Goal: Task Accomplishment & Management: Use online tool/utility

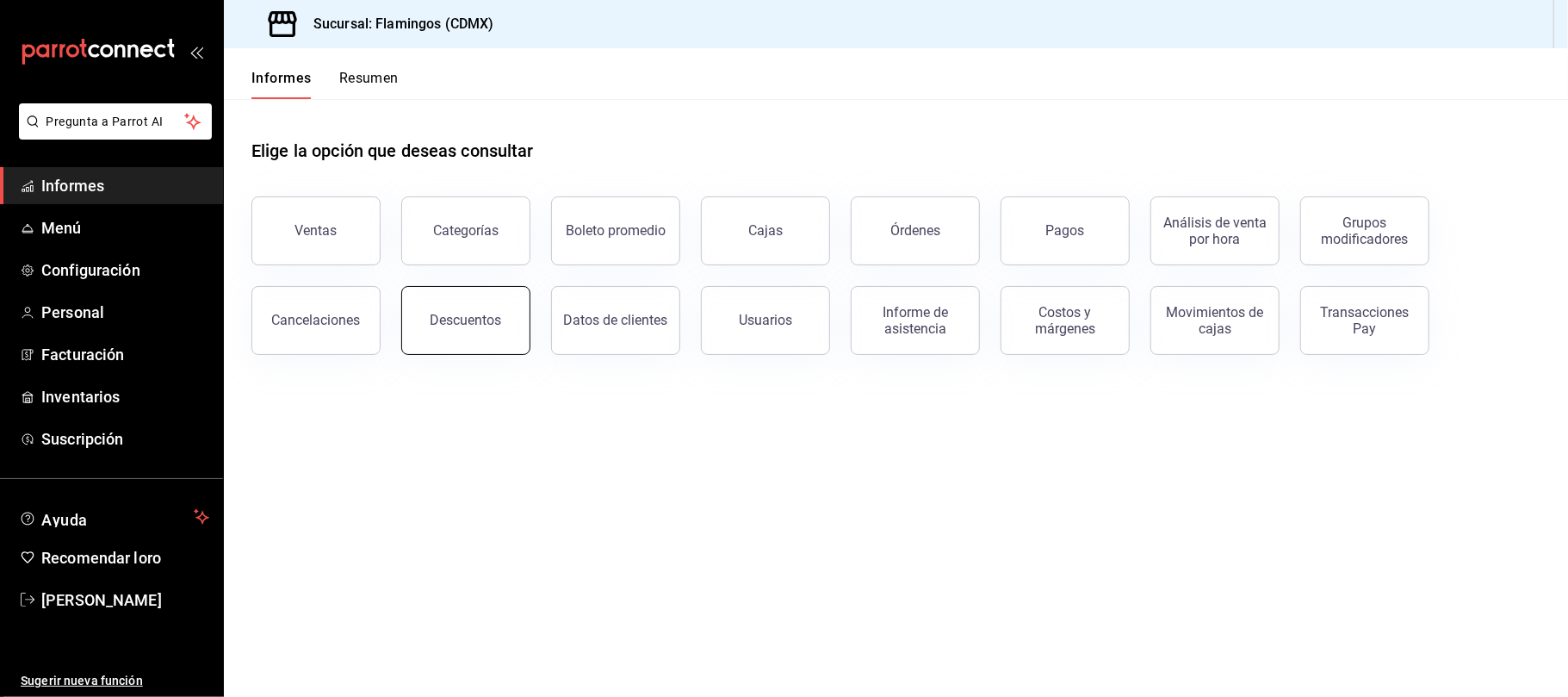
click at [492, 331] on button "Descuentos" at bounding box center [465, 321] width 129 height 69
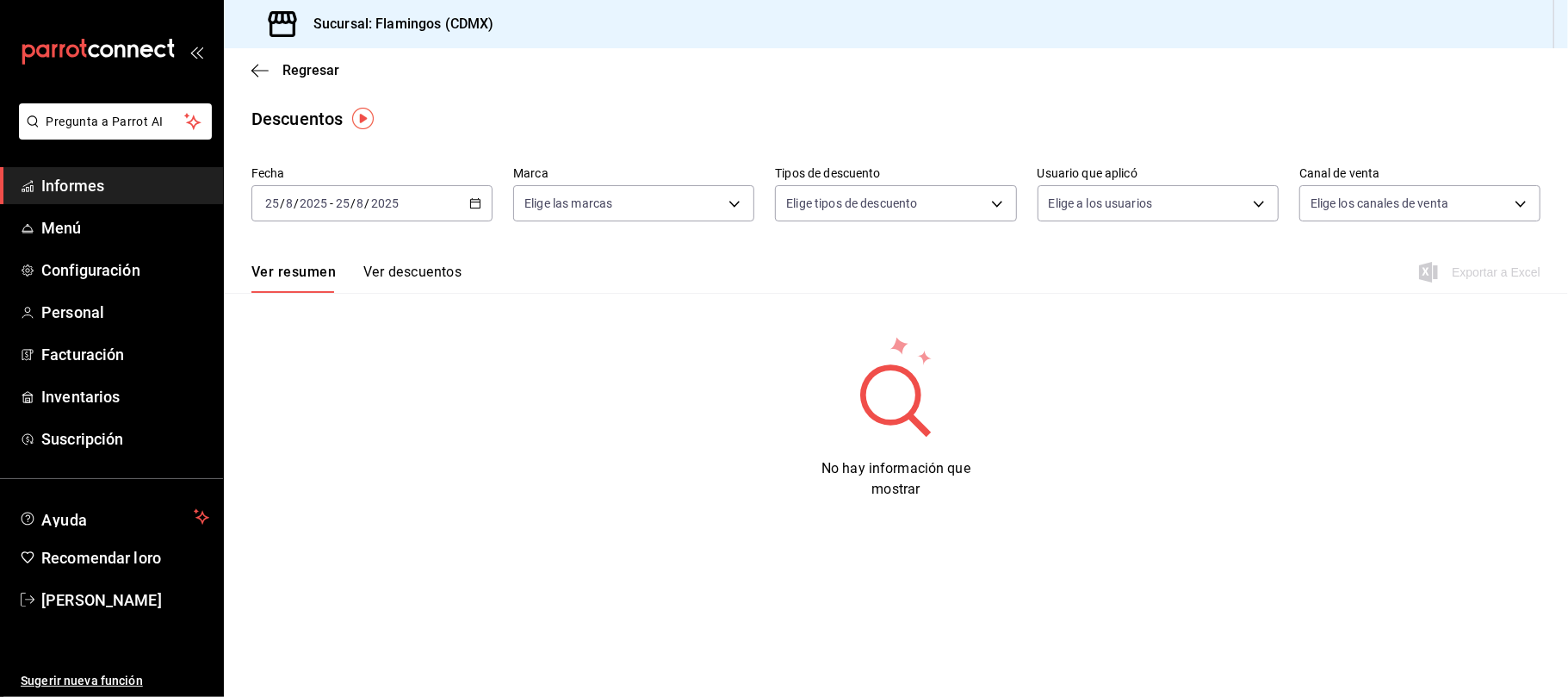
click at [473, 191] on div "[DATE] [DATE] - [DATE] [DATE]" at bounding box center [372, 203] width 241 height 36
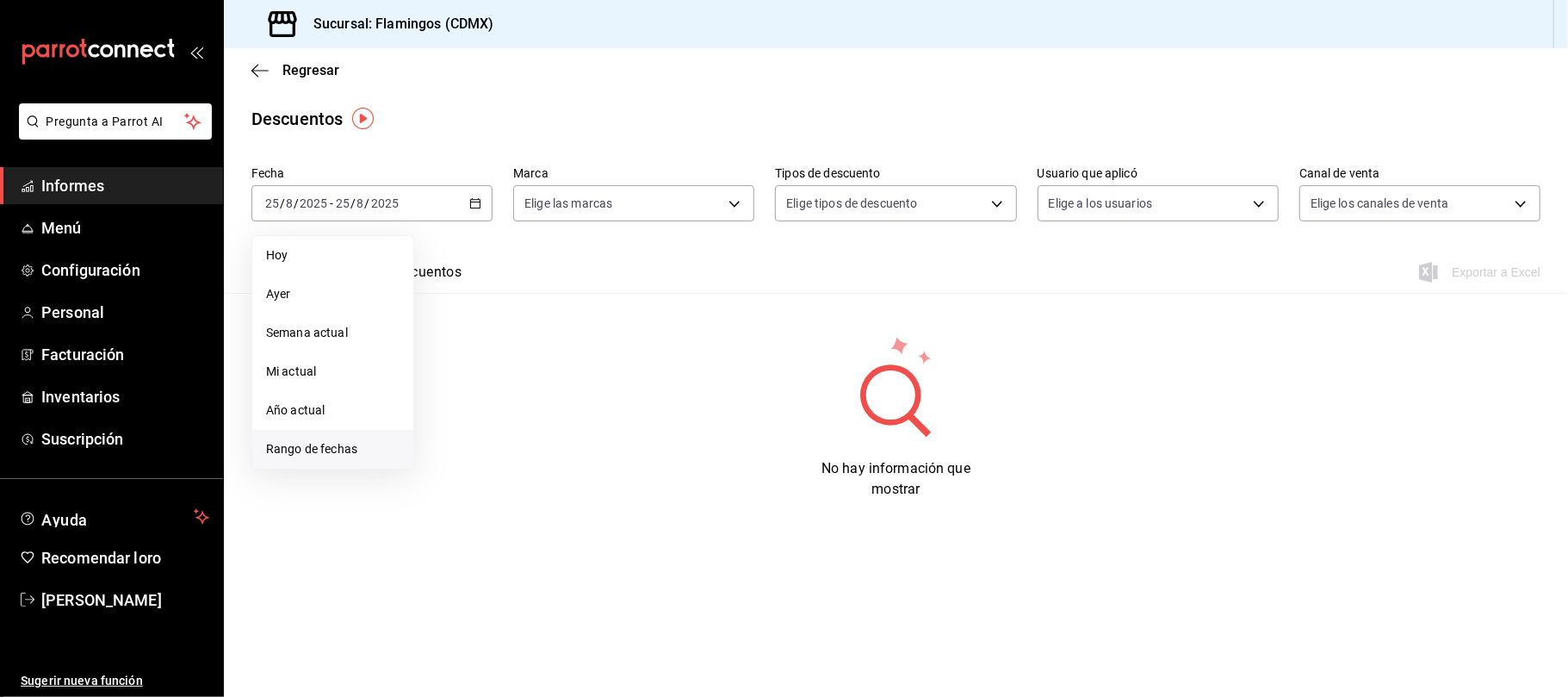
click at [321, 449] on font "Rango de fechas" at bounding box center [311, 448] width 91 height 13
click at [569, 432] on font "22" at bounding box center [572, 431] width 11 height 12
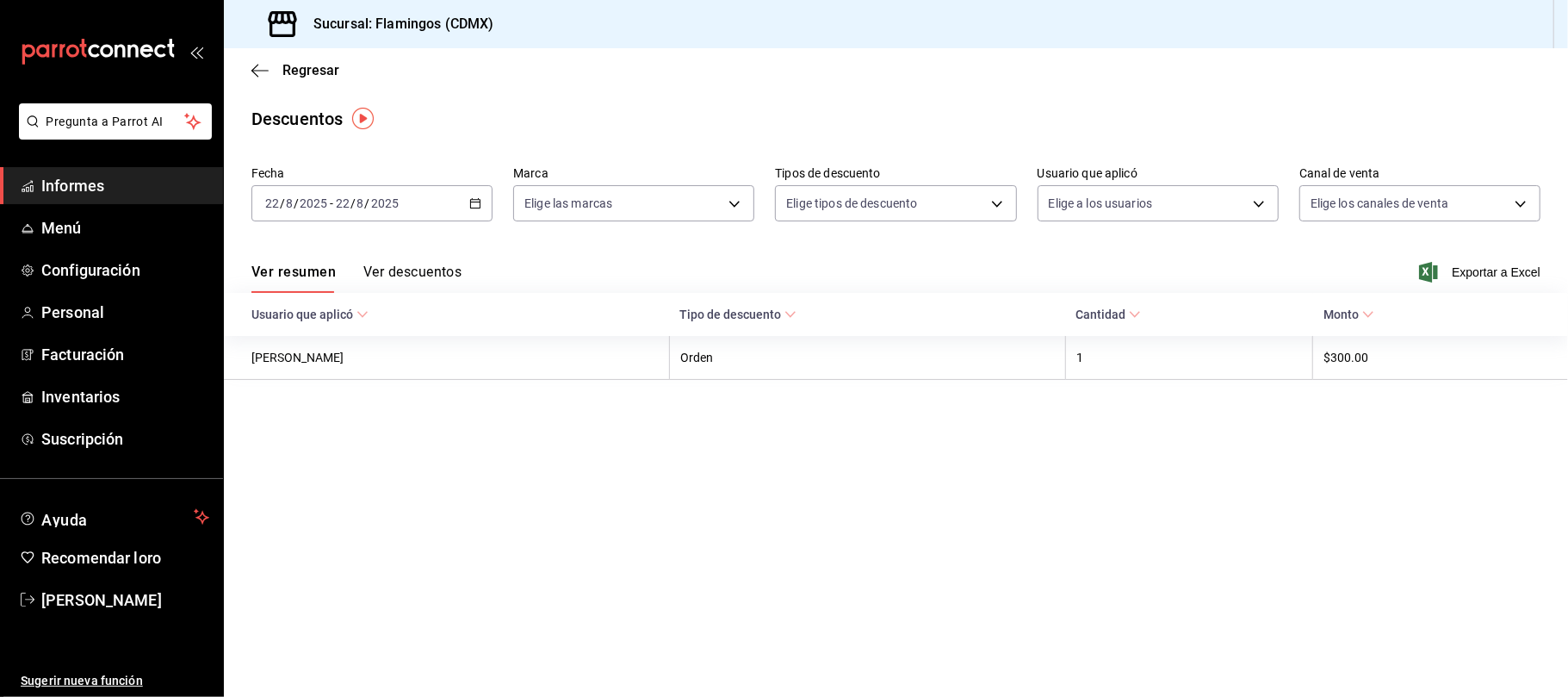
click at [470, 194] on div "[DATE] [DATE] - [DATE] [DATE]" at bounding box center [372, 203] width 241 height 36
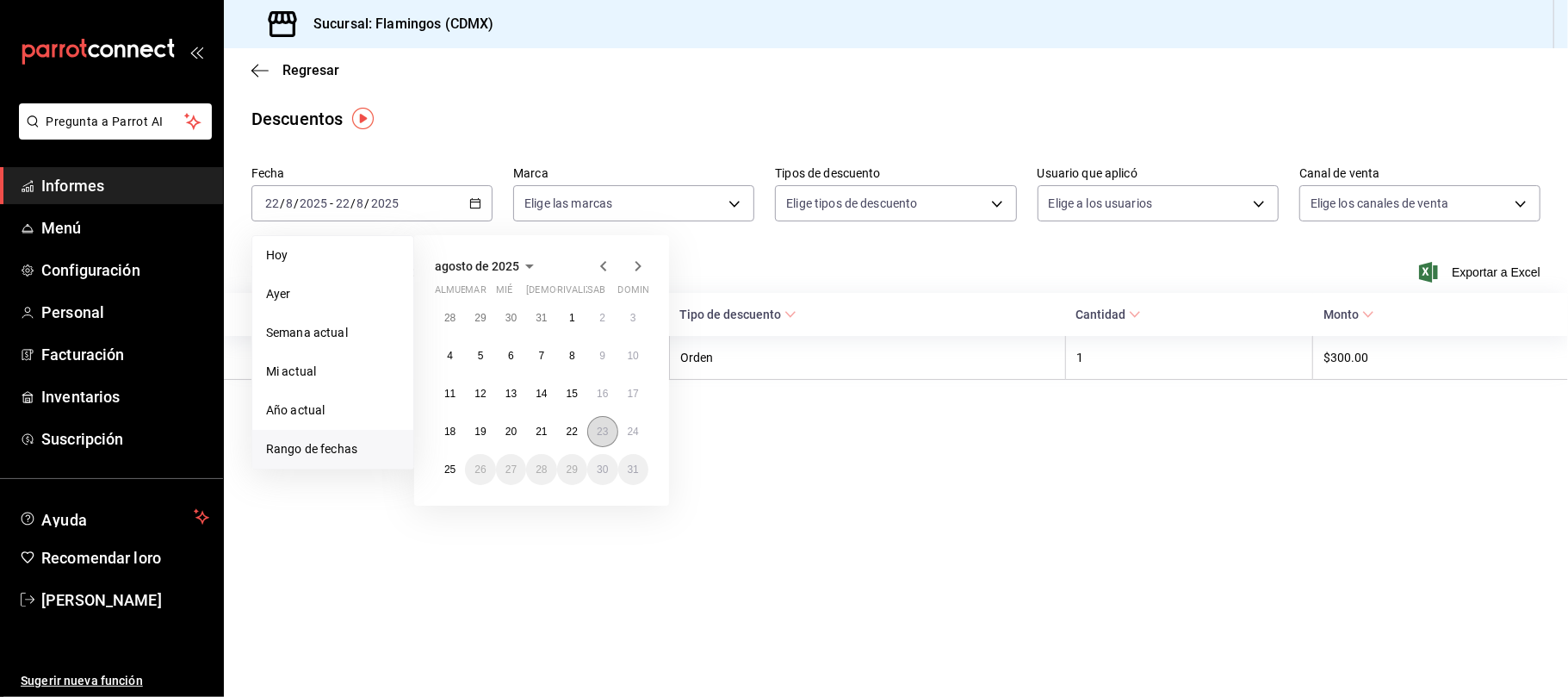
click at [607, 429] on font "23" at bounding box center [602, 431] width 11 height 12
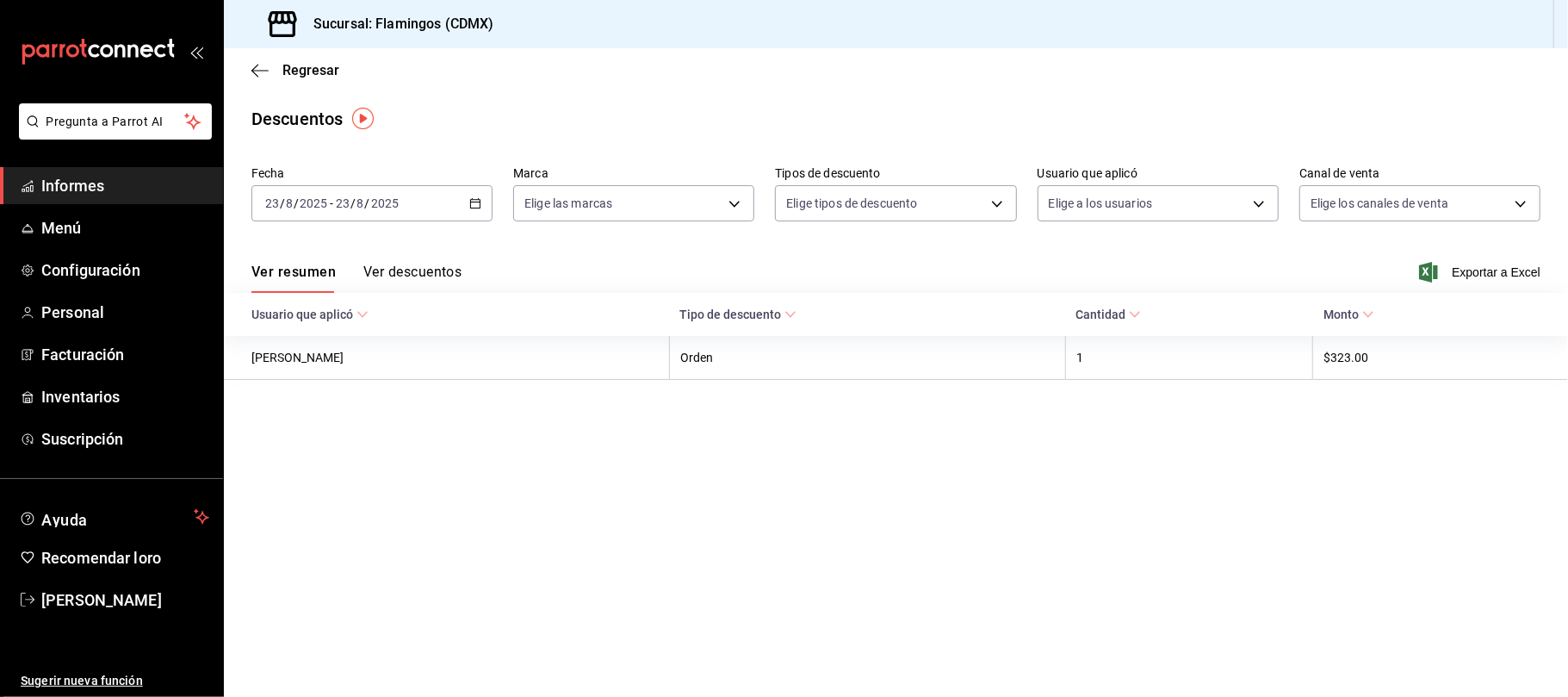
click at [492, 204] on div "[DATE] [DATE] - [DATE] [DATE]" at bounding box center [372, 203] width 241 height 36
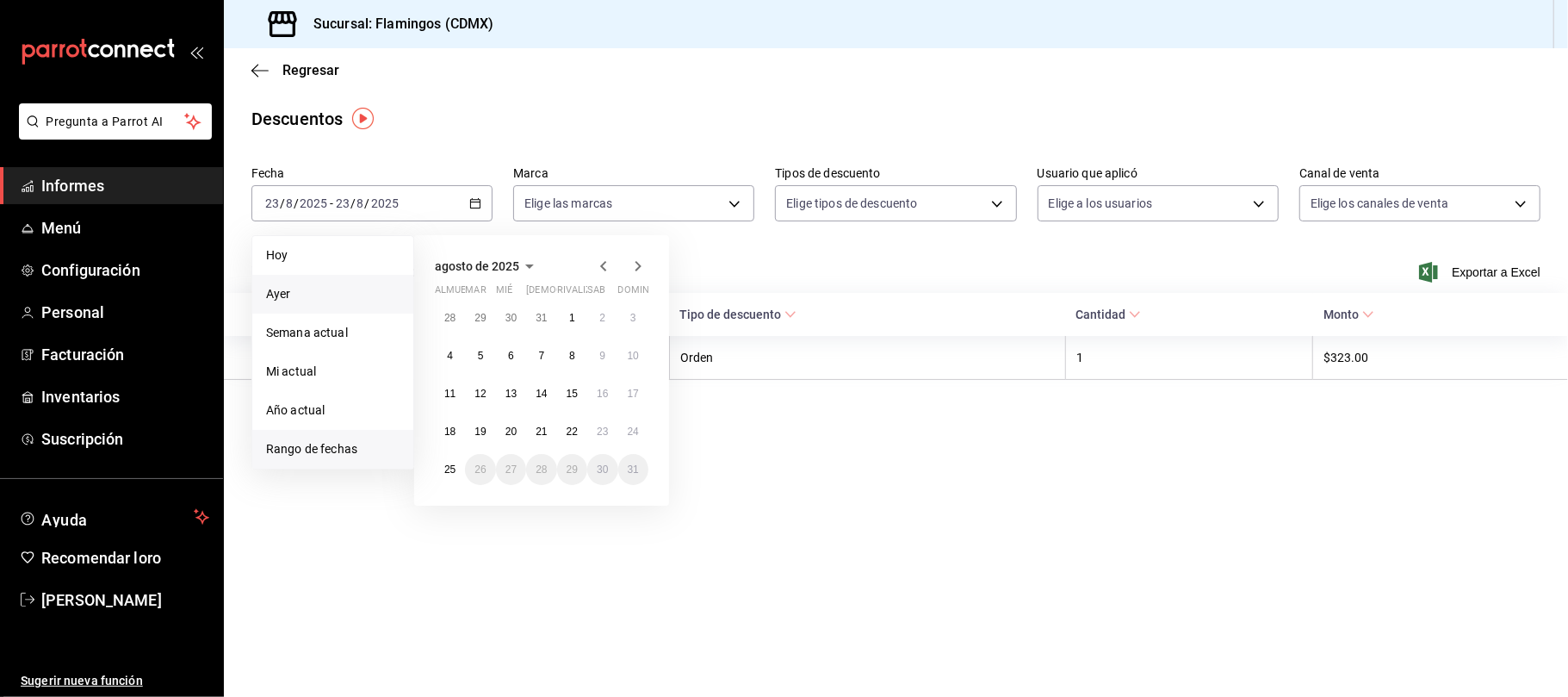
click at [303, 282] on li "Ayer" at bounding box center [333, 294] width 161 height 38
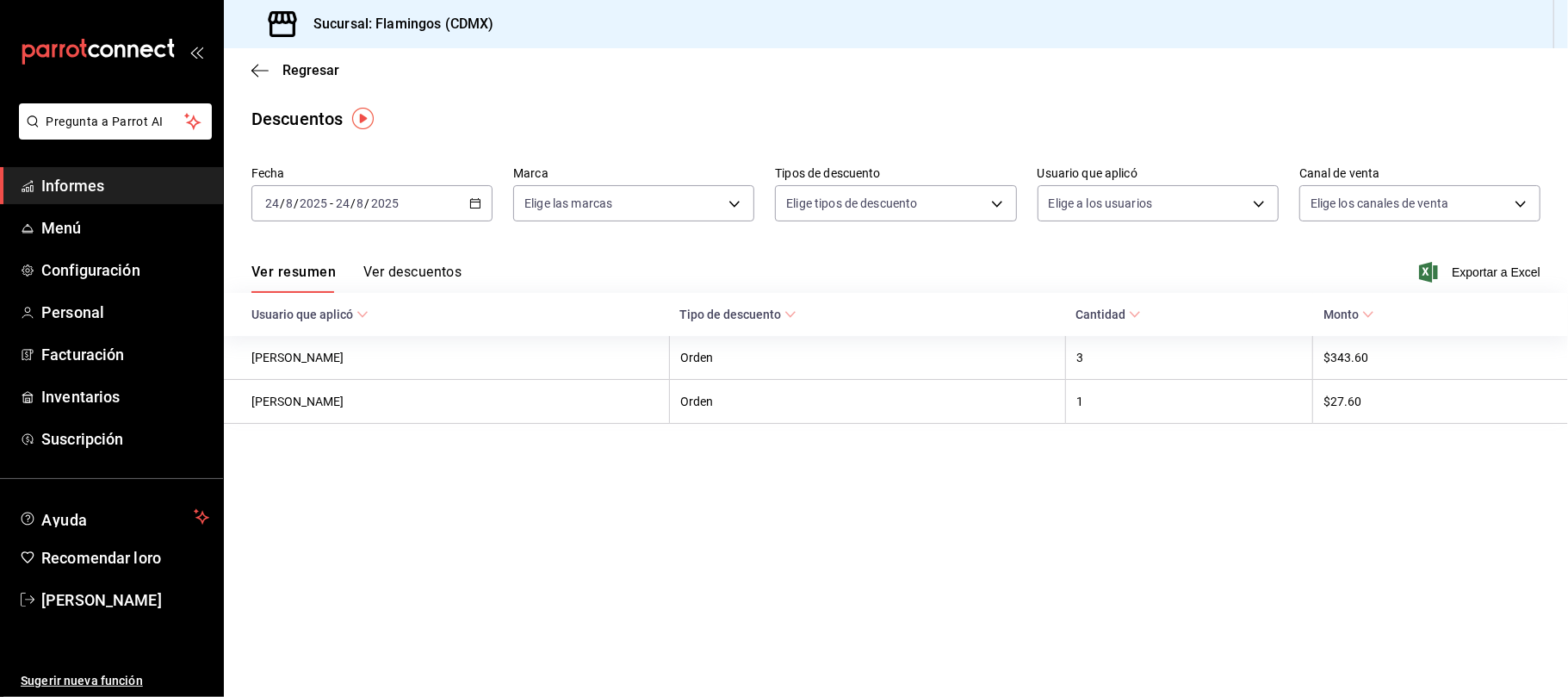
click at [401, 280] on button "Ver descuentos" at bounding box center [413, 277] width 99 height 30
